Goal: Task Accomplishment & Management: Manage account settings

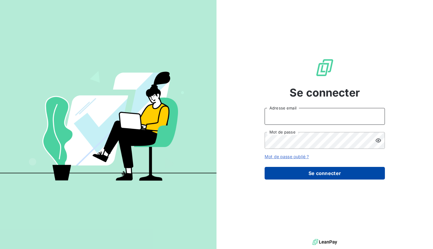
type input "[EMAIL_ADDRESS][DOMAIN_NAME]"
click at [321, 172] on button "Se connecter" at bounding box center [324, 173] width 120 height 13
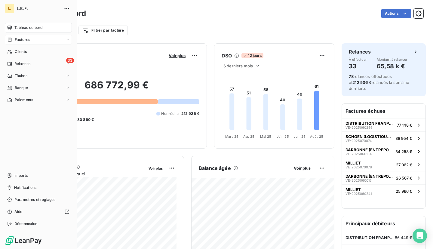
click at [13, 40] on div "Factures" at bounding box center [18, 39] width 23 height 5
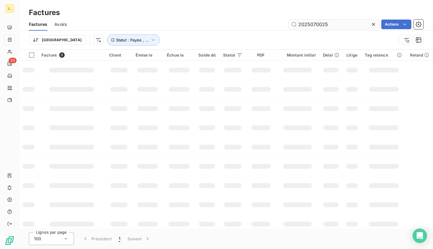
click at [333, 23] on input "2025070025" at bounding box center [333, 25] width 90 height 10
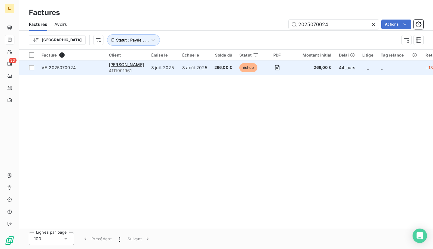
type input "2025070024"
click at [205, 65] on td "8 août 2025" at bounding box center [194, 67] width 32 height 14
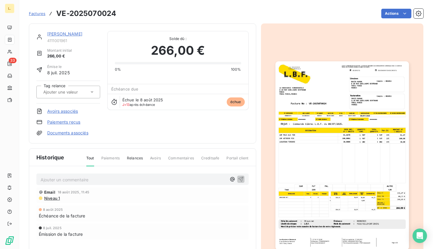
click at [339, 149] on img "button" at bounding box center [341, 155] width 133 height 188
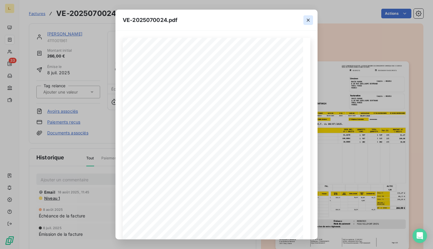
click at [309, 20] on icon "button" at bounding box center [308, 20] width 6 height 6
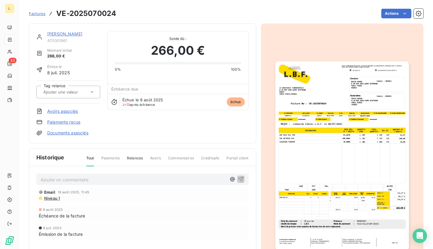
click at [36, 17] on div "Factures VE-2025070024" at bounding box center [72, 13] width 87 height 11
click at [35, 15] on span "Factures" at bounding box center [37, 13] width 17 height 5
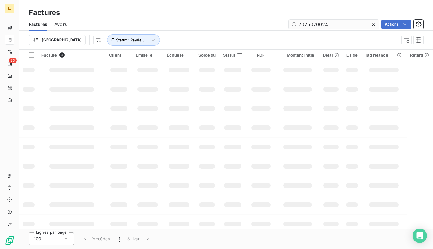
click at [339, 23] on input "2025070024" at bounding box center [333, 25] width 90 height 10
type input "2025040078"
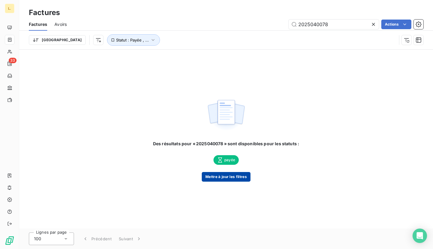
click at [231, 179] on button "Mettre à jour les filtres" at bounding box center [226, 177] width 49 height 10
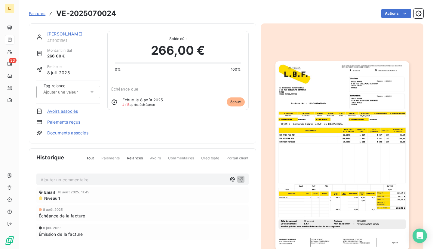
click at [40, 16] on link "Factures" at bounding box center [37, 14] width 17 height 6
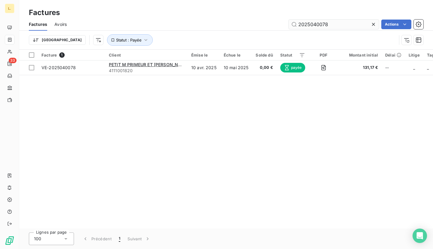
click at [345, 23] on input "2025040078" at bounding box center [333, 25] width 90 height 10
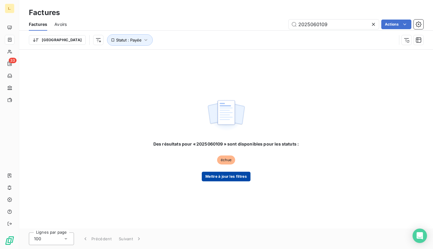
click at [229, 177] on button "Mettre à jour les filtres" at bounding box center [226, 177] width 49 height 10
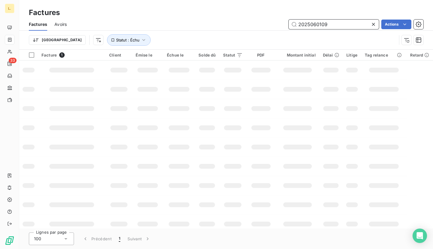
click at [345, 23] on input "2025060109" at bounding box center [333, 25] width 90 height 10
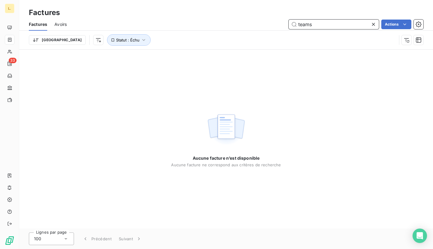
click at [36, 25] on span "Factures" at bounding box center [38, 24] width 18 height 6
click at [107, 35] on button "Statut : Échu" at bounding box center [129, 39] width 44 height 11
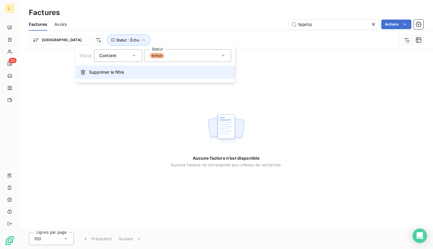
click at [110, 74] on span "Supprimer le filtre" at bounding box center [106, 72] width 35 height 6
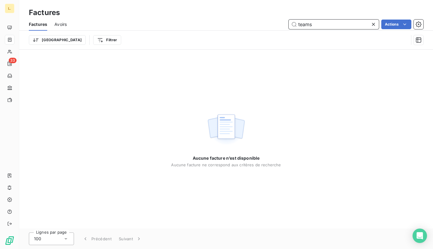
click at [327, 27] on input "teams" at bounding box center [333, 25] width 90 height 10
type input "t"
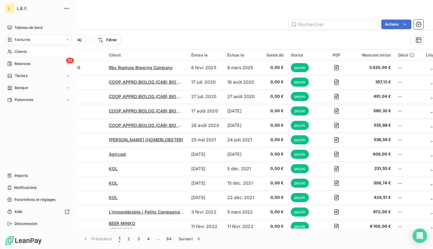
click at [8, 50] on icon at bounding box center [9, 51] width 5 height 5
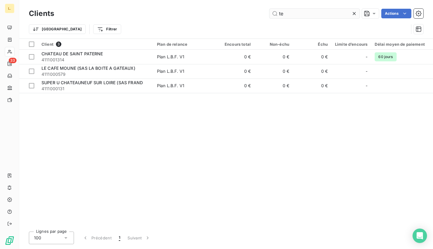
type input "t"
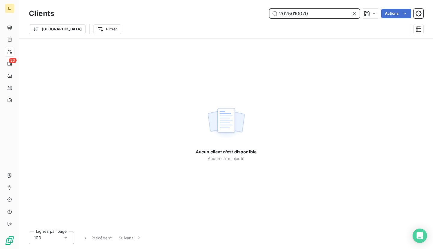
drag, startPoint x: 314, startPoint y: 11, endPoint x: 276, endPoint y: 8, distance: 38.0
click at [275, 8] on div "Clients 2025010070 Actions" at bounding box center [226, 13] width 394 height 13
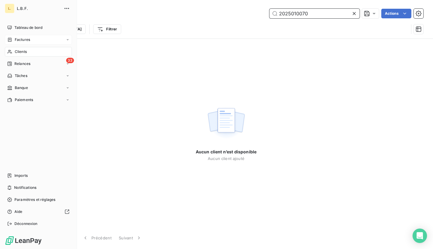
type input "2025010070"
click at [14, 42] on div "Factures" at bounding box center [18, 39] width 23 height 5
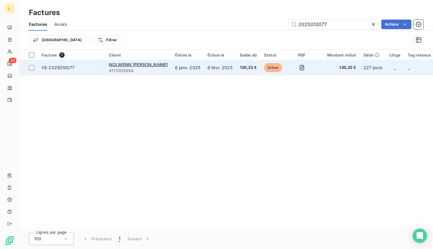
type input "2025010077"
click at [179, 66] on td "6 janv. 2025" at bounding box center [187, 67] width 32 height 14
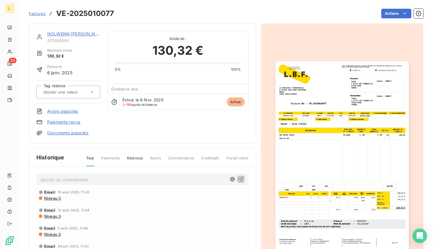
click at [63, 120] on link "Paiements reçus" at bounding box center [63, 122] width 33 height 6
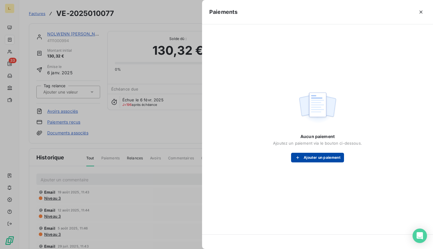
click at [327, 160] on button "Ajouter un paiement" at bounding box center [317, 158] width 53 height 10
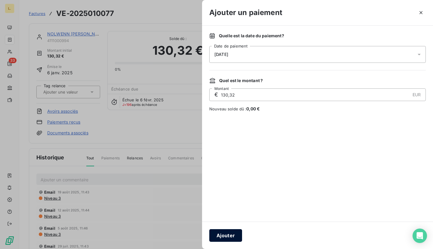
click at [233, 237] on button "Ajouter" at bounding box center [225, 235] width 33 height 13
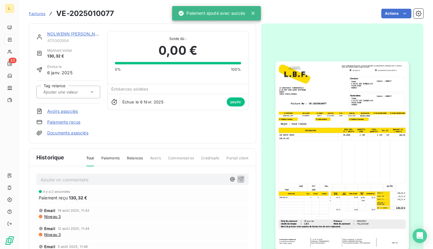
click at [76, 35] on link "NOLWENN BUDOW" at bounding box center [76, 33] width 59 height 5
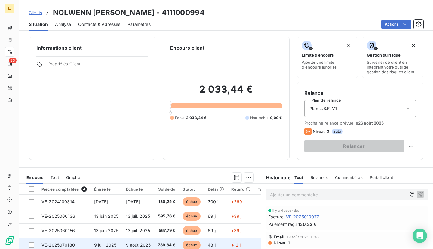
scroll to position [68, 0]
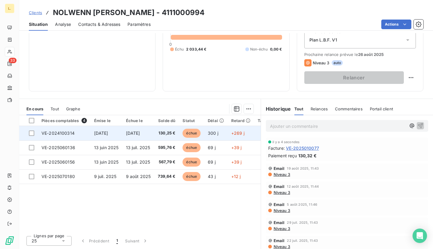
click at [139, 127] on td "25 nov. 2024" at bounding box center [138, 133] width 32 height 14
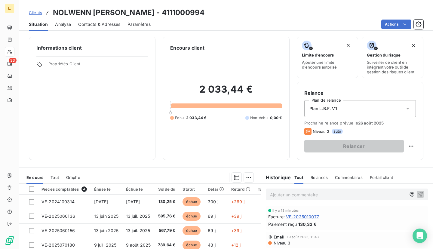
click at [33, 14] on span "Clients" at bounding box center [35, 12] width 13 height 5
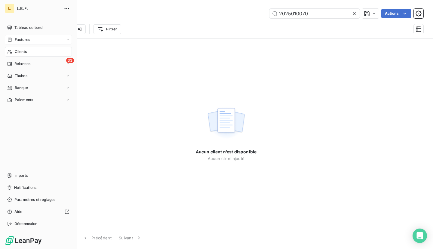
click at [19, 41] on span "Factures" at bounding box center [22, 39] width 15 height 5
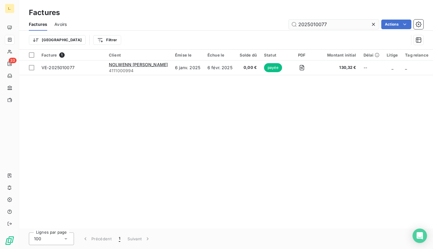
click at [343, 21] on input "2025010077" at bounding box center [333, 25] width 90 height 10
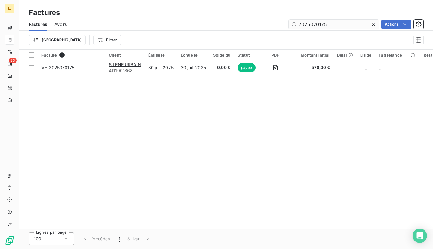
type input "2025070175"
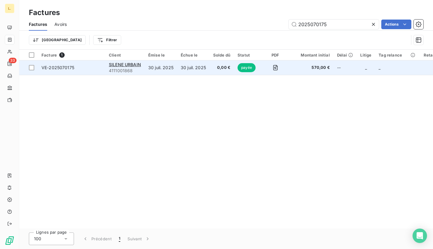
click at [205, 72] on td "30 juil. 2025" at bounding box center [193, 67] width 32 height 14
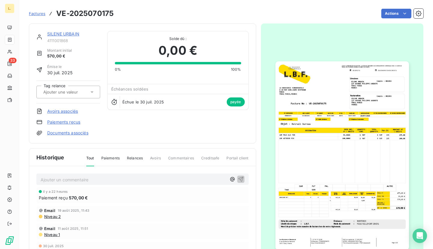
click at [38, 15] on span "Factures" at bounding box center [37, 13] width 17 height 5
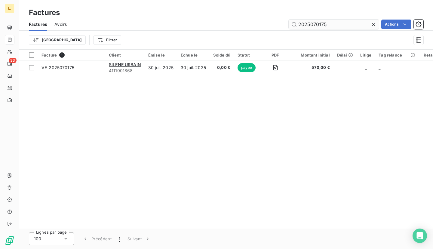
click at [339, 28] on input "2025070175" at bounding box center [333, 25] width 90 height 10
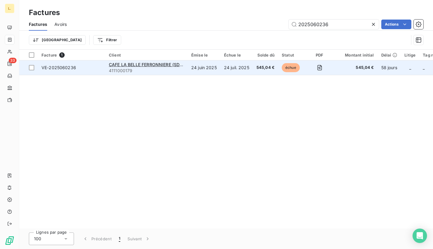
type input "2025060236"
click at [245, 68] on td "24 juil. 2025" at bounding box center [236, 67] width 32 height 14
